Goal: Find specific page/section

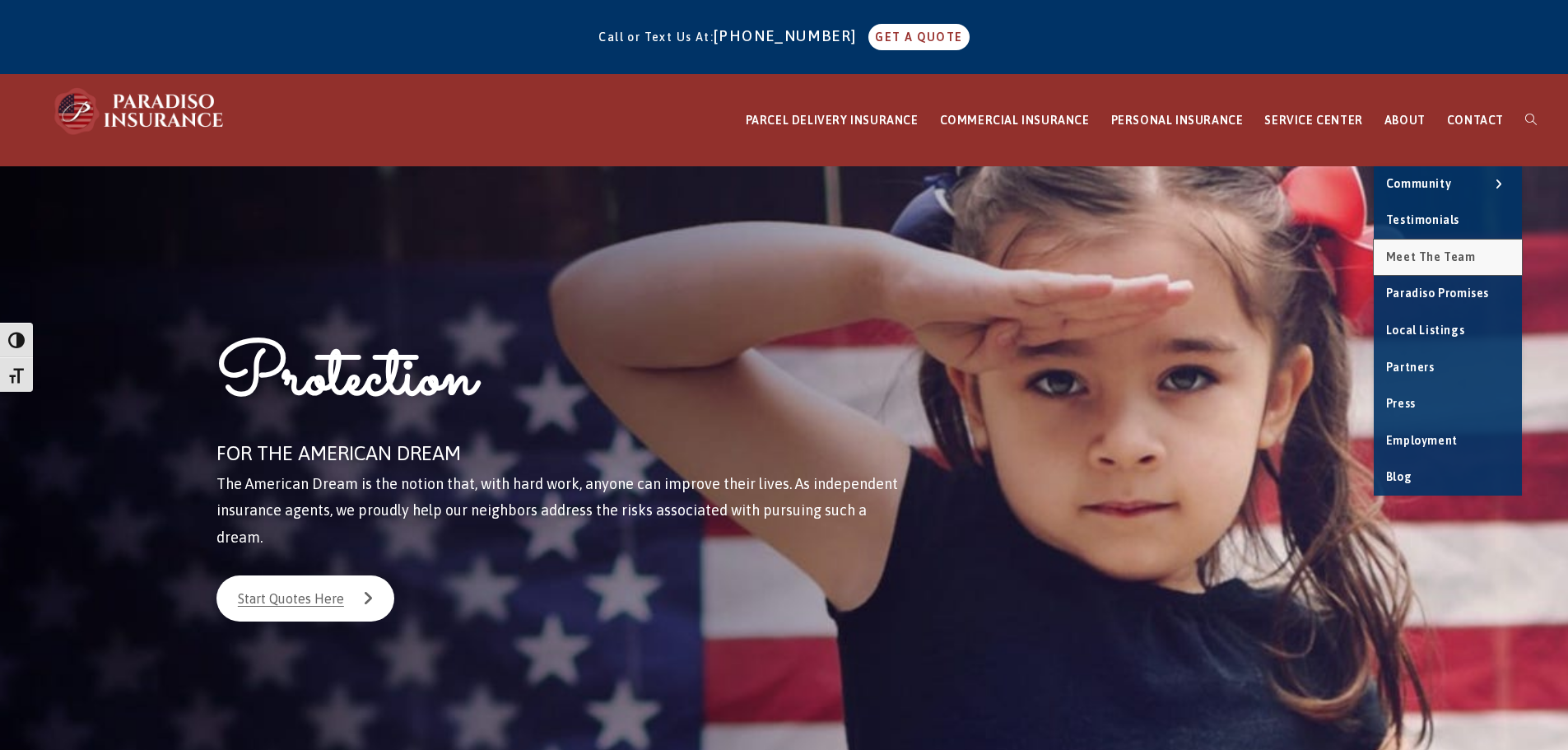
click at [1449, 257] on span "Meet the Team" at bounding box center [1431, 257] width 90 height 13
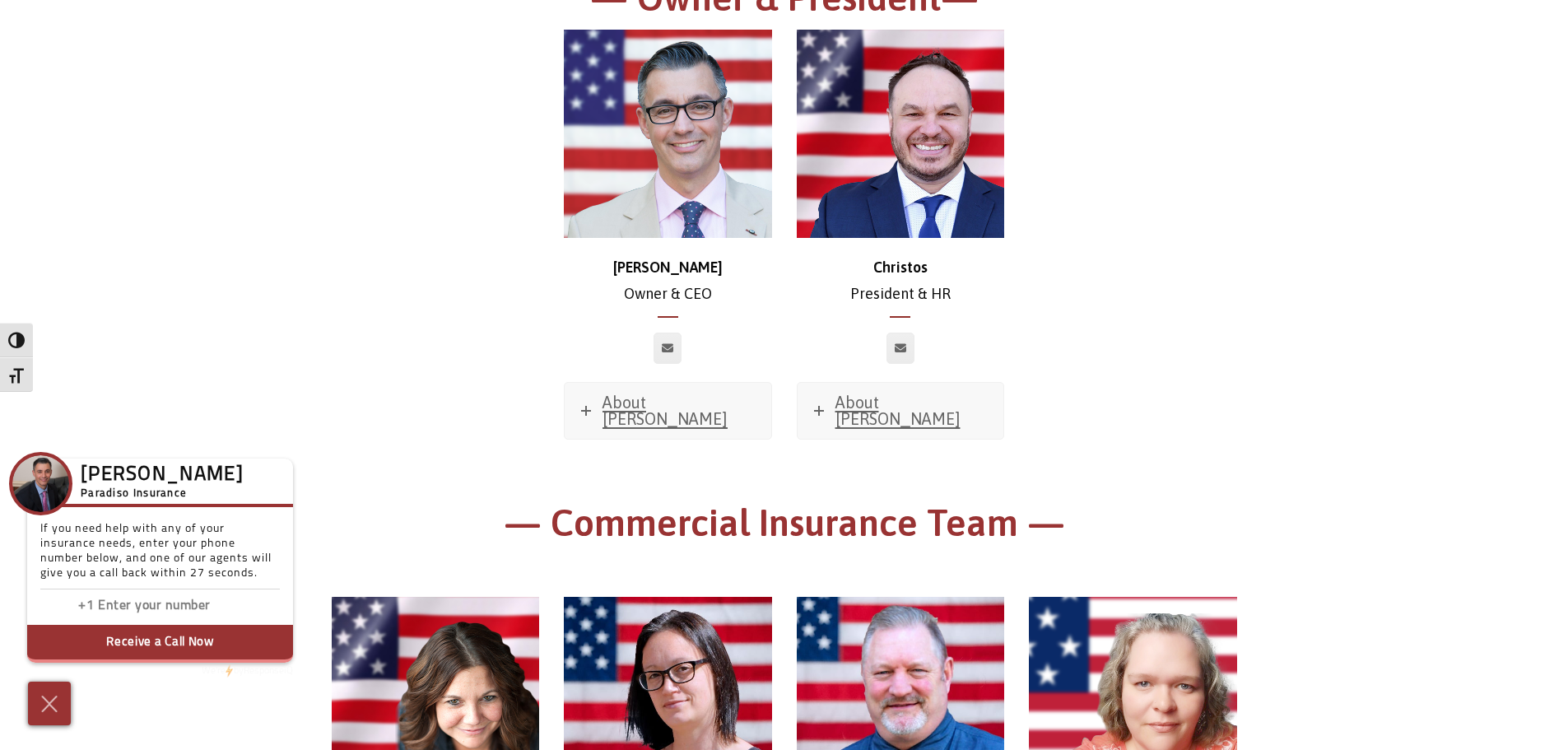
scroll to position [164, 0]
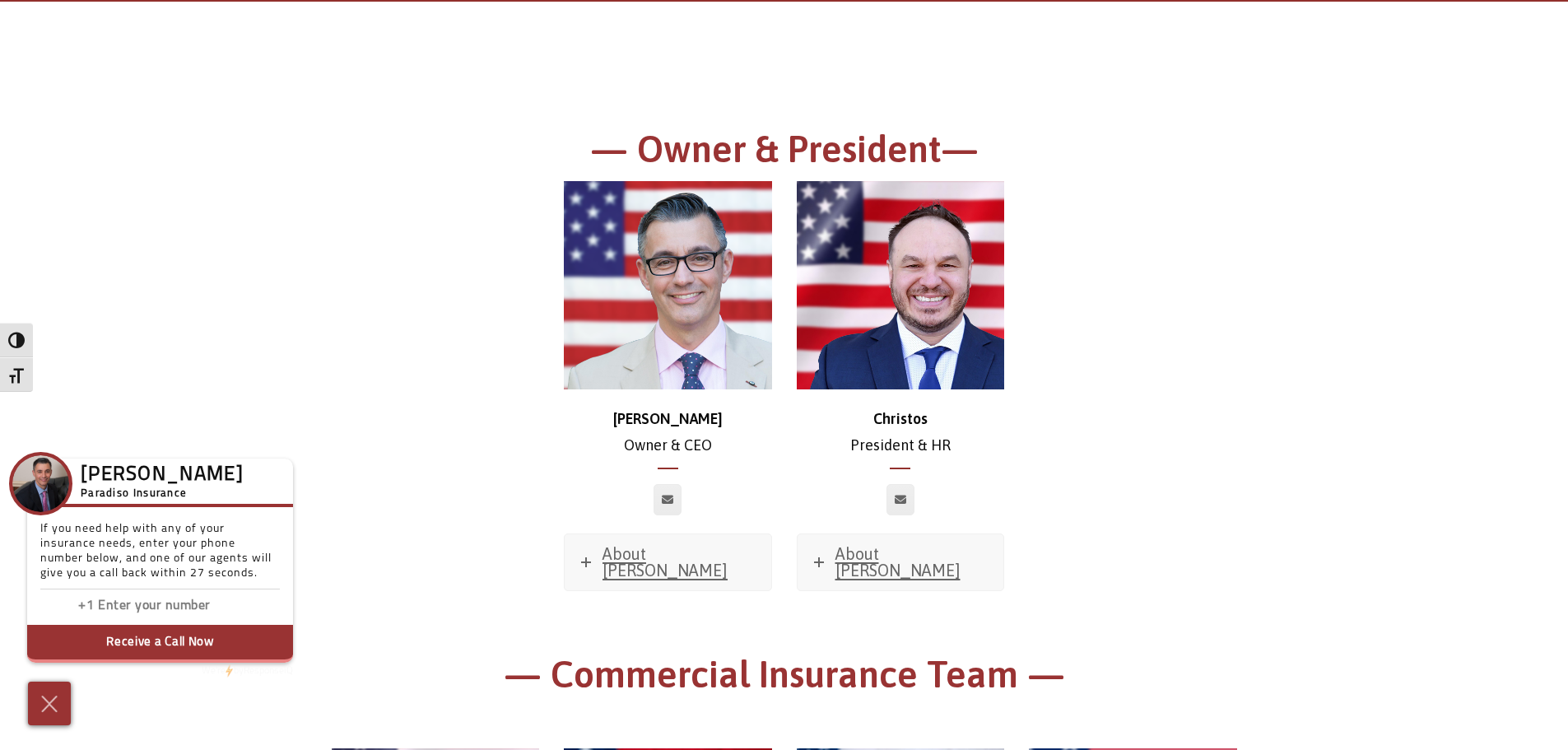
drag, startPoint x: 60, startPoint y: 709, endPoint x: 75, endPoint y: 703, distance: 16.2
click at [61, 709] on img at bounding box center [50, 704] width 25 height 27
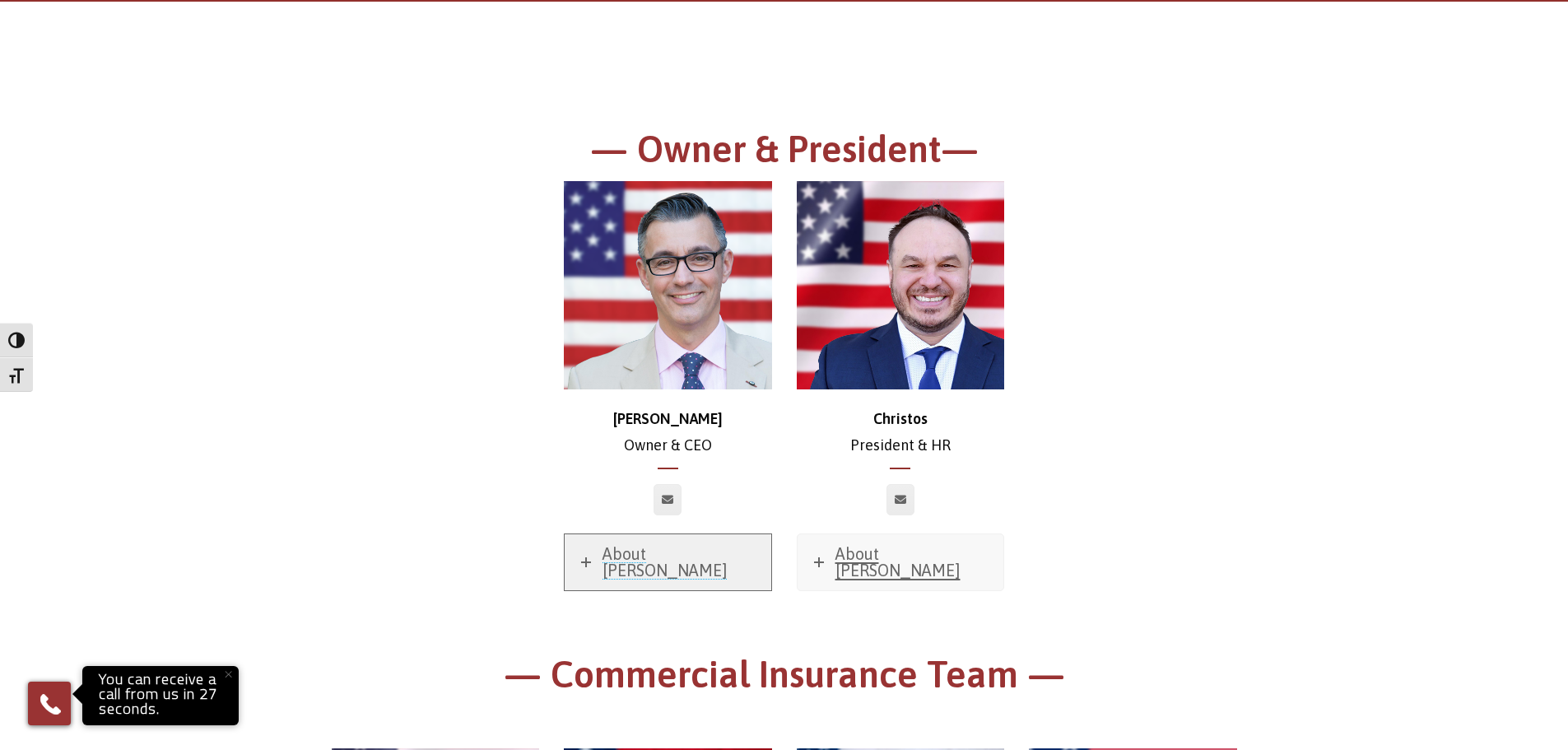
click at [586, 557] on icon at bounding box center [586, 562] width 10 height 10
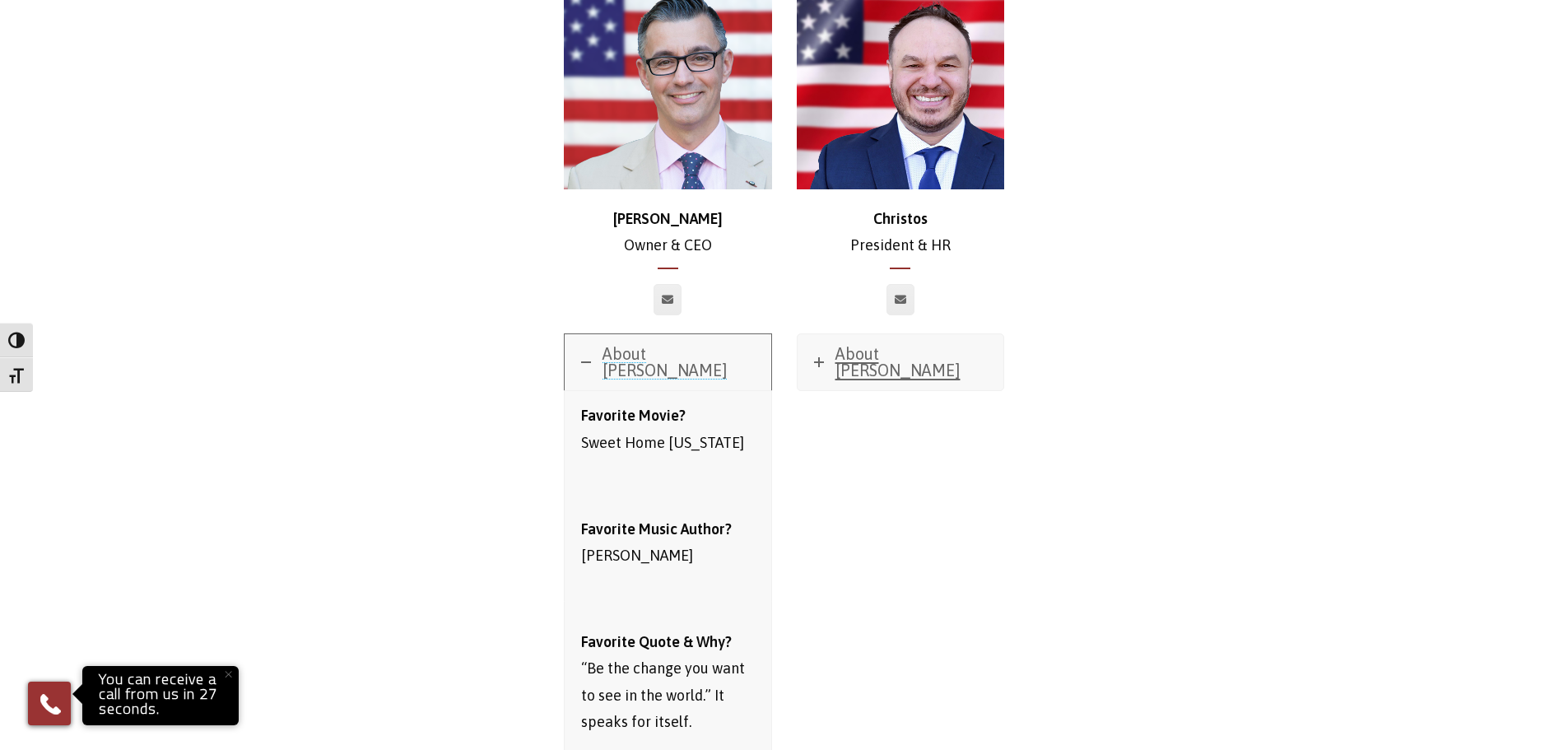
scroll to position [330, 0]
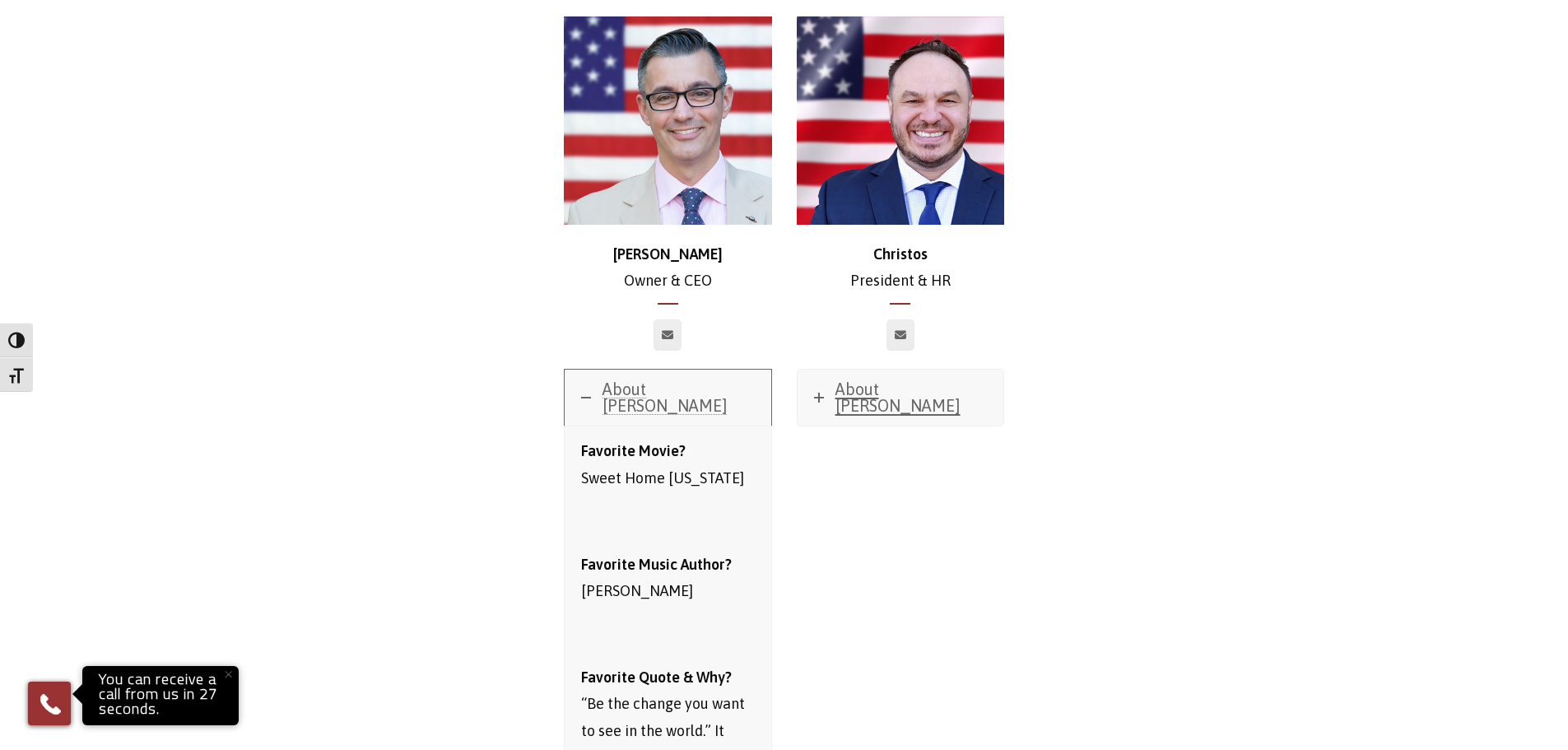
click at [585, 393] on icon at bounding box center [586, 398] width 10 height 10
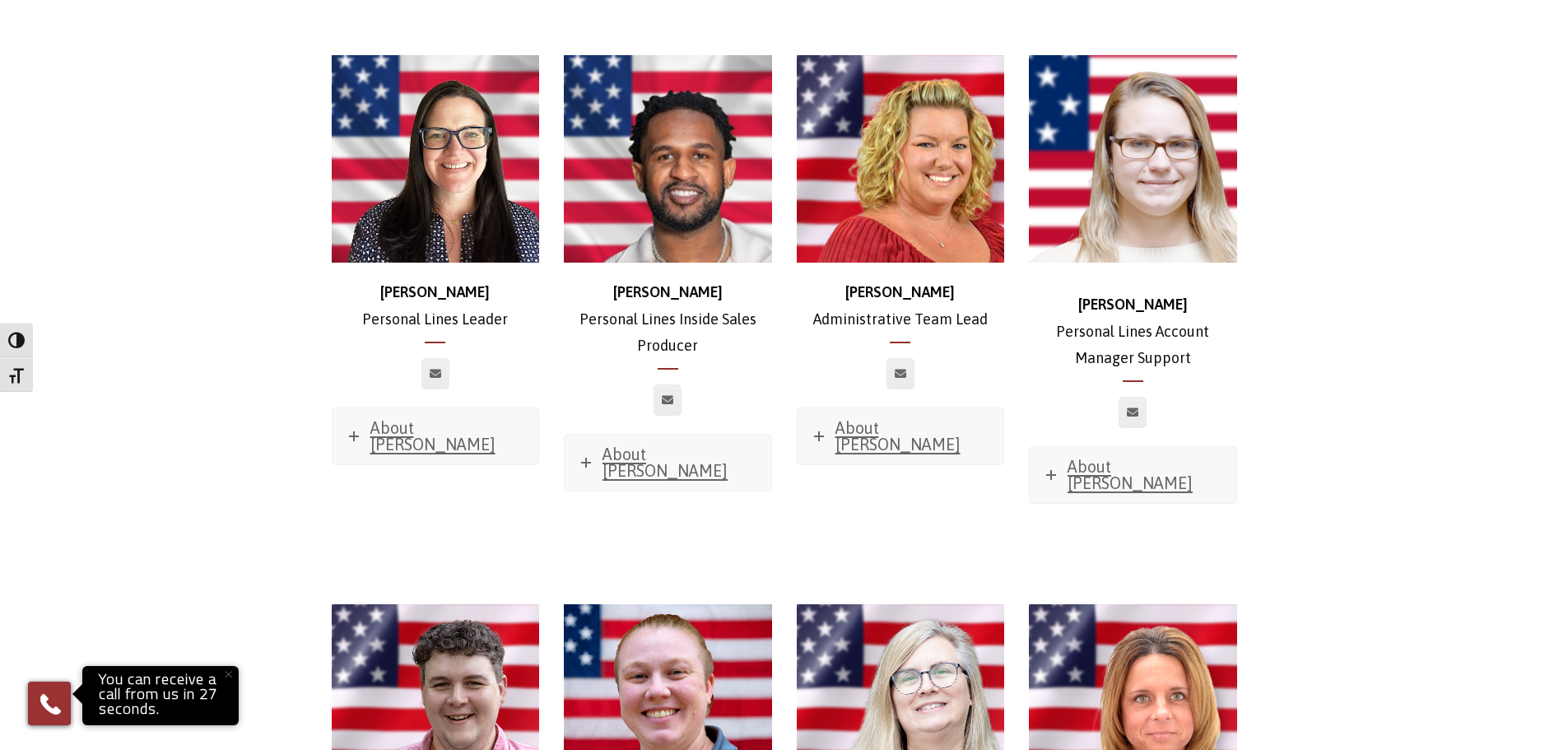
scroll to position [4613, 0]
